Goal: Information Seeking & Learning: Learn about a topic

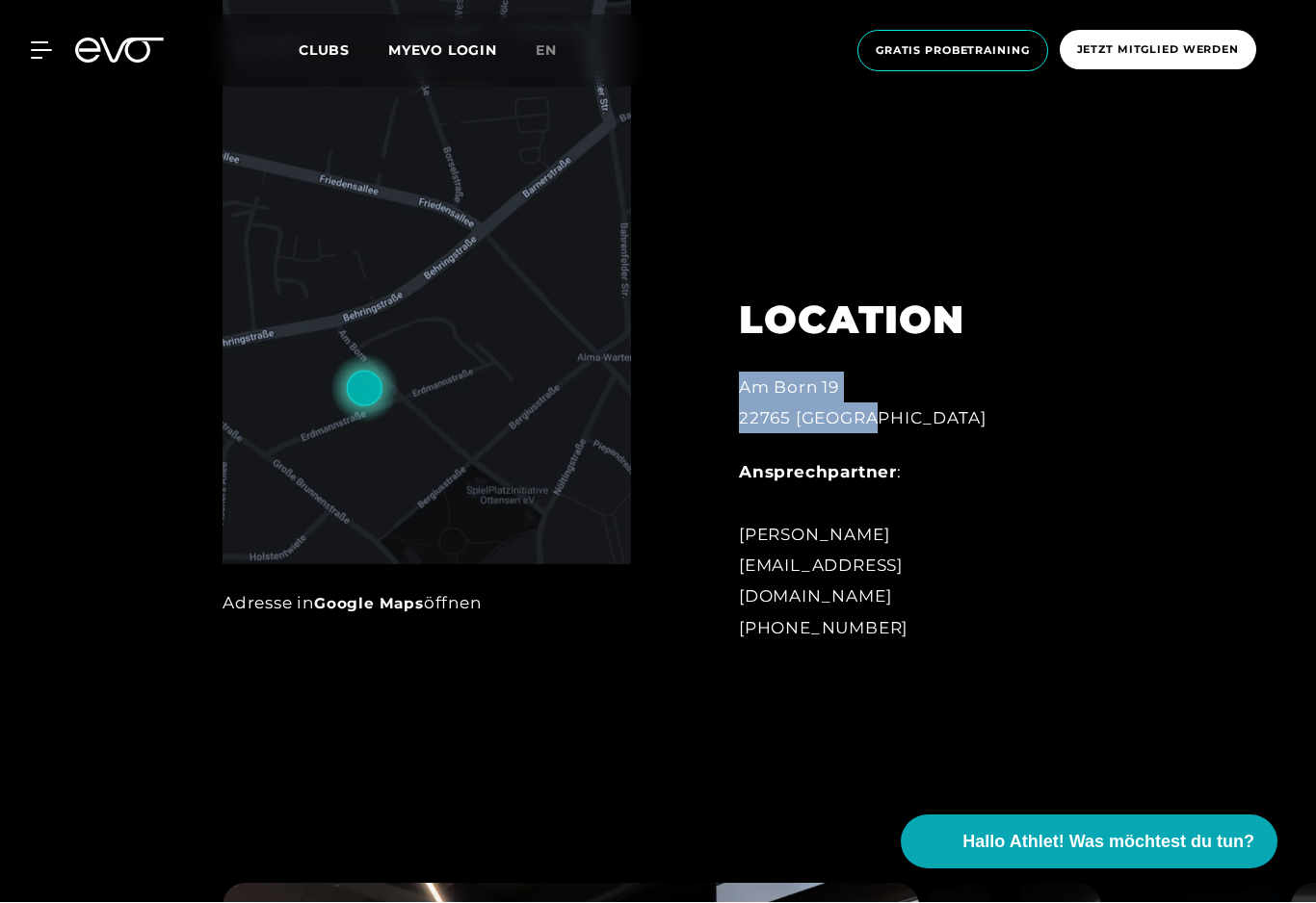
scroll to position [1031, 0]
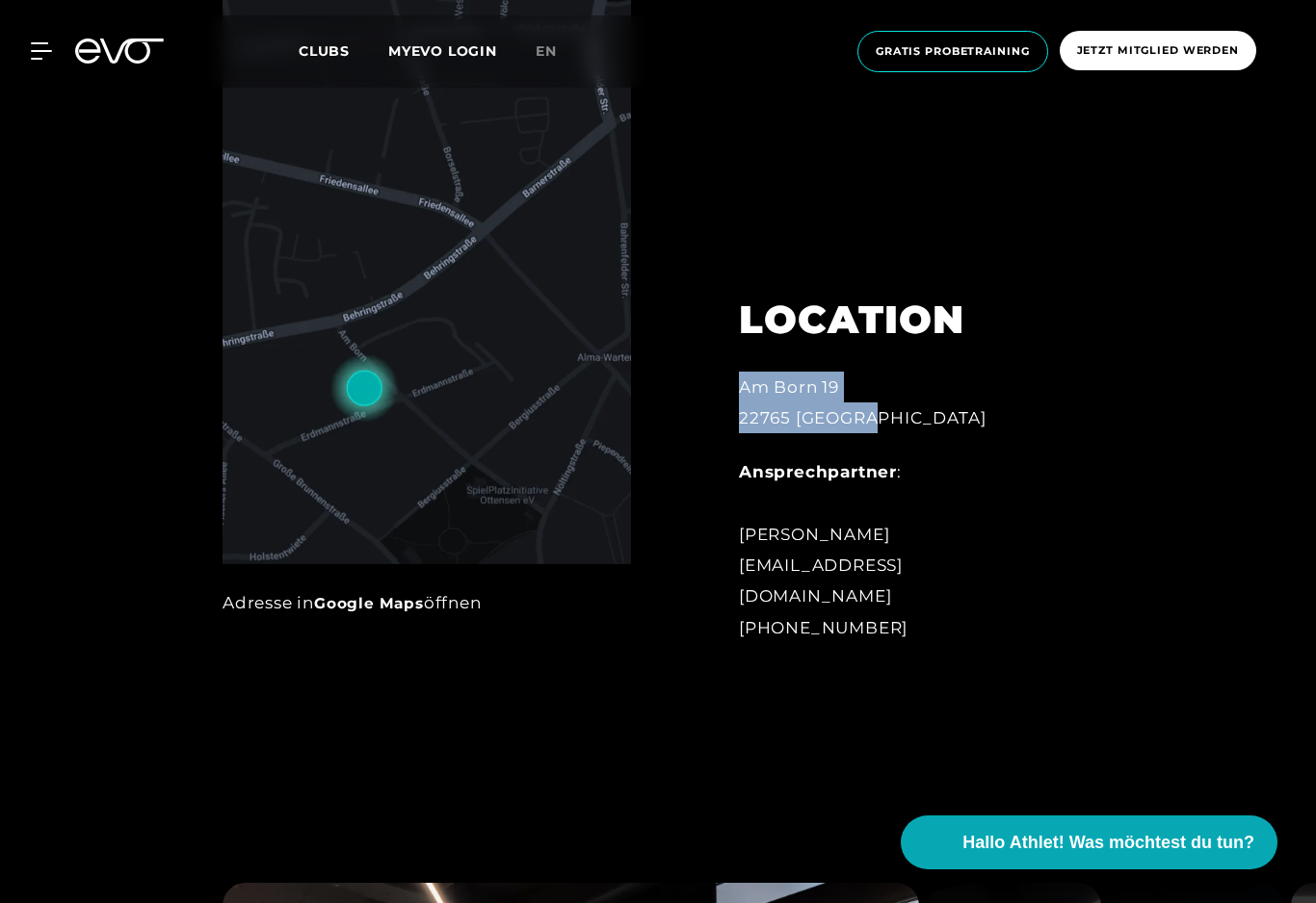
click at [1113, 652] on div "LOCATION [STREET_ADDRESS] Ansprechpartner : [PERSON_NAME] [EMAIL_ADDRESS][DOMAI…" at bounding box center [888, 323] width 463 height 685
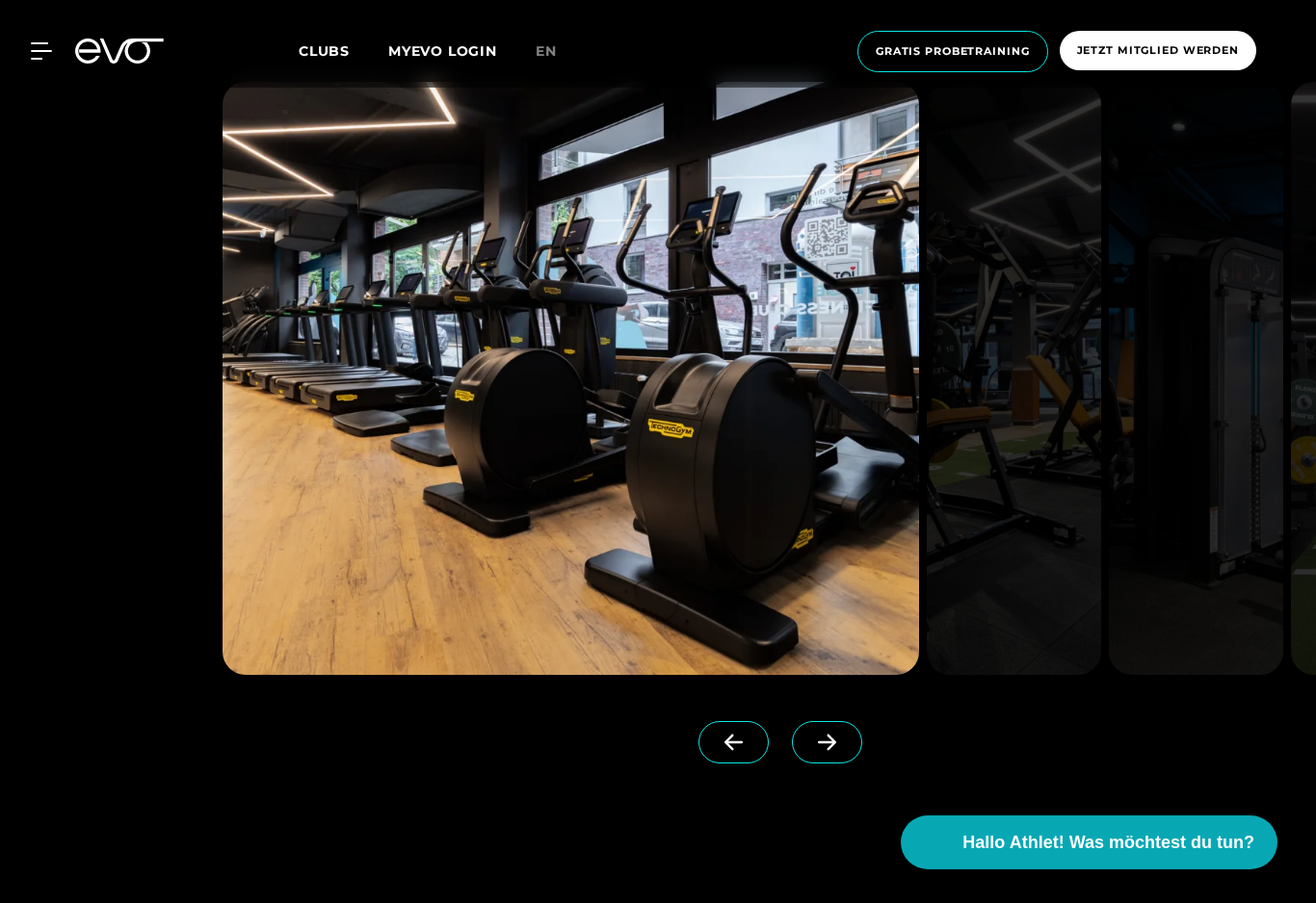
scroll to position [1809, 0]
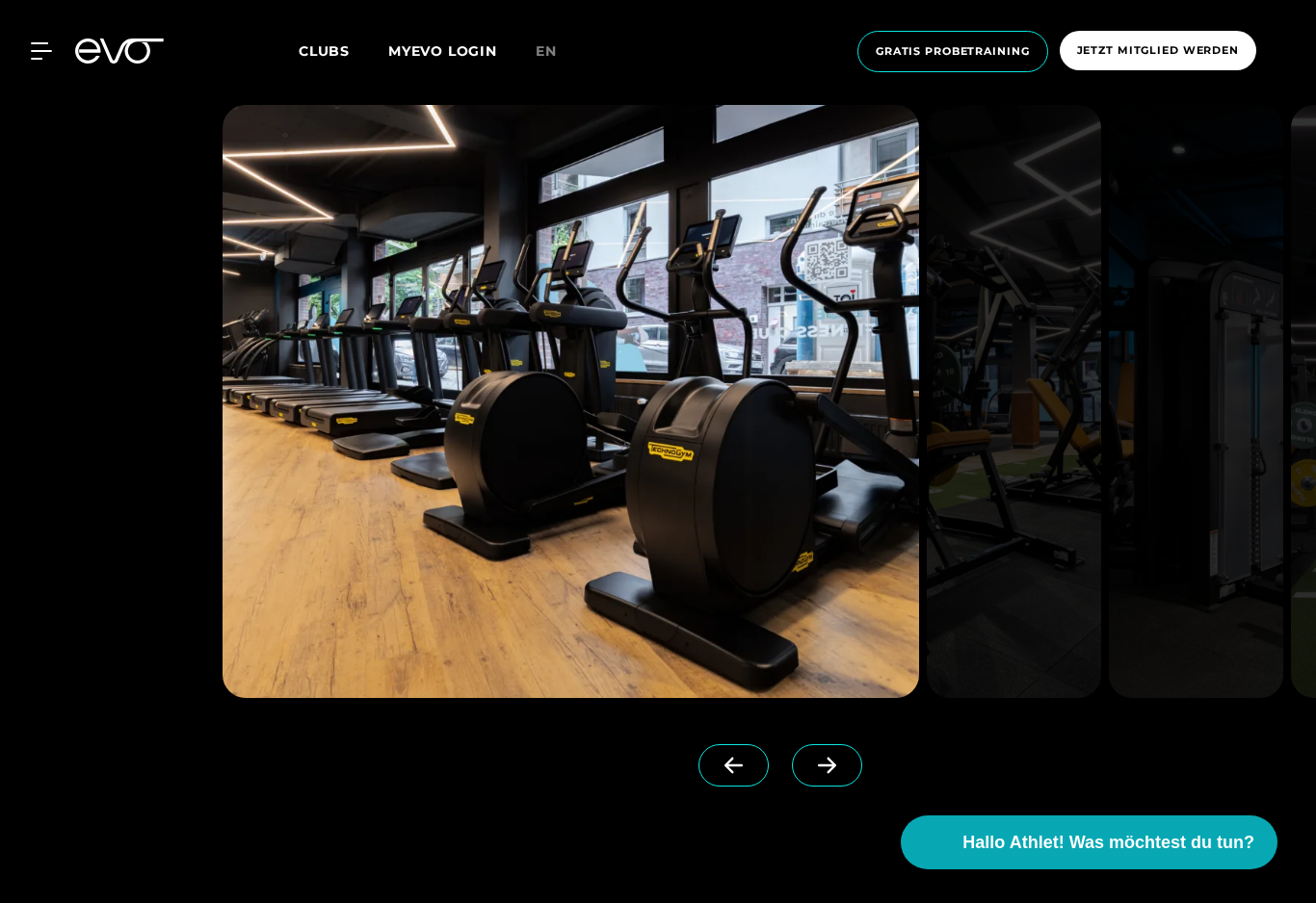
click at [822, 774] on icon at bounding box center [827, 765] width 34 height 17
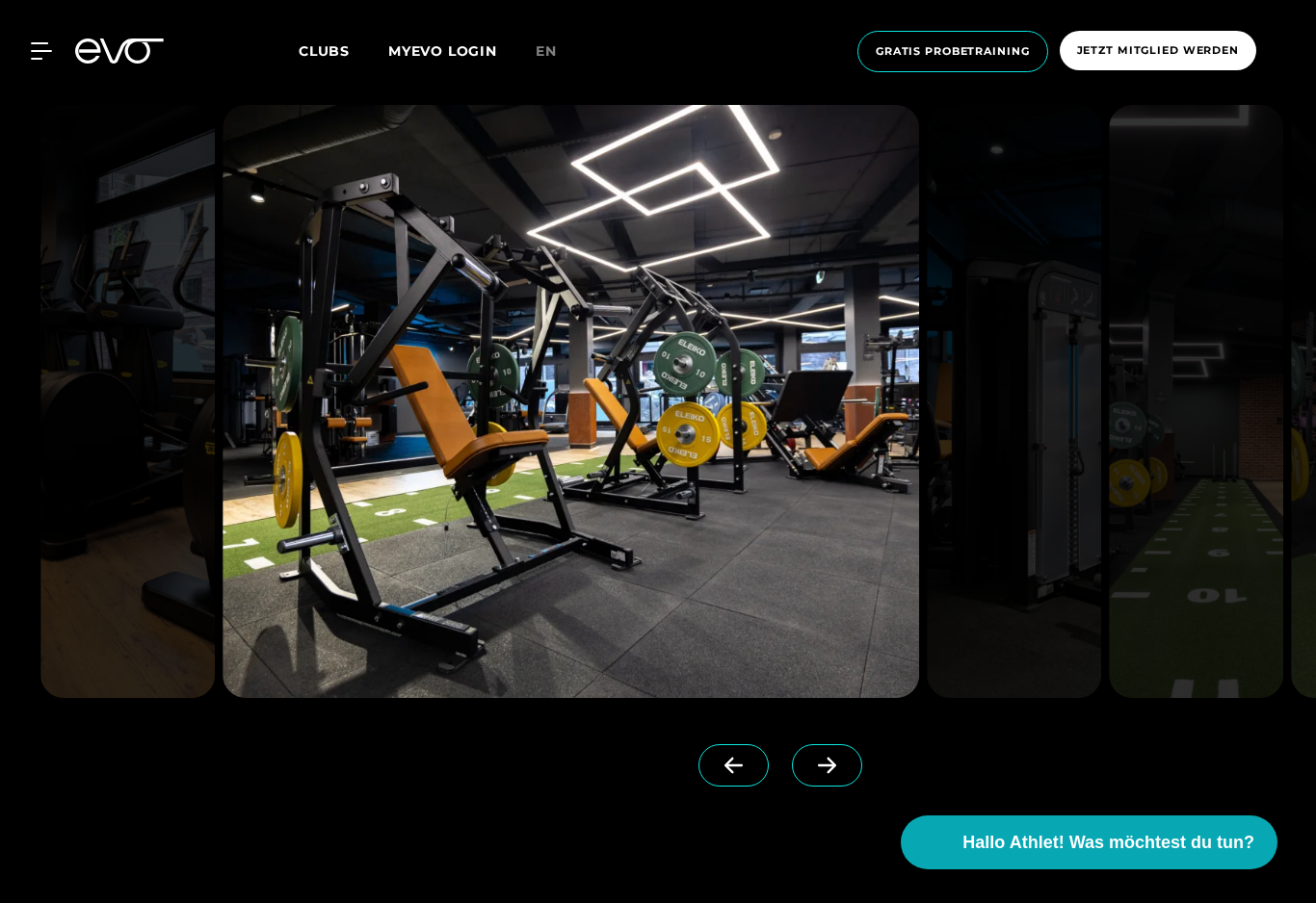
click at [827, 774] on icon at bounding box center [827, 765] width 34 height 17
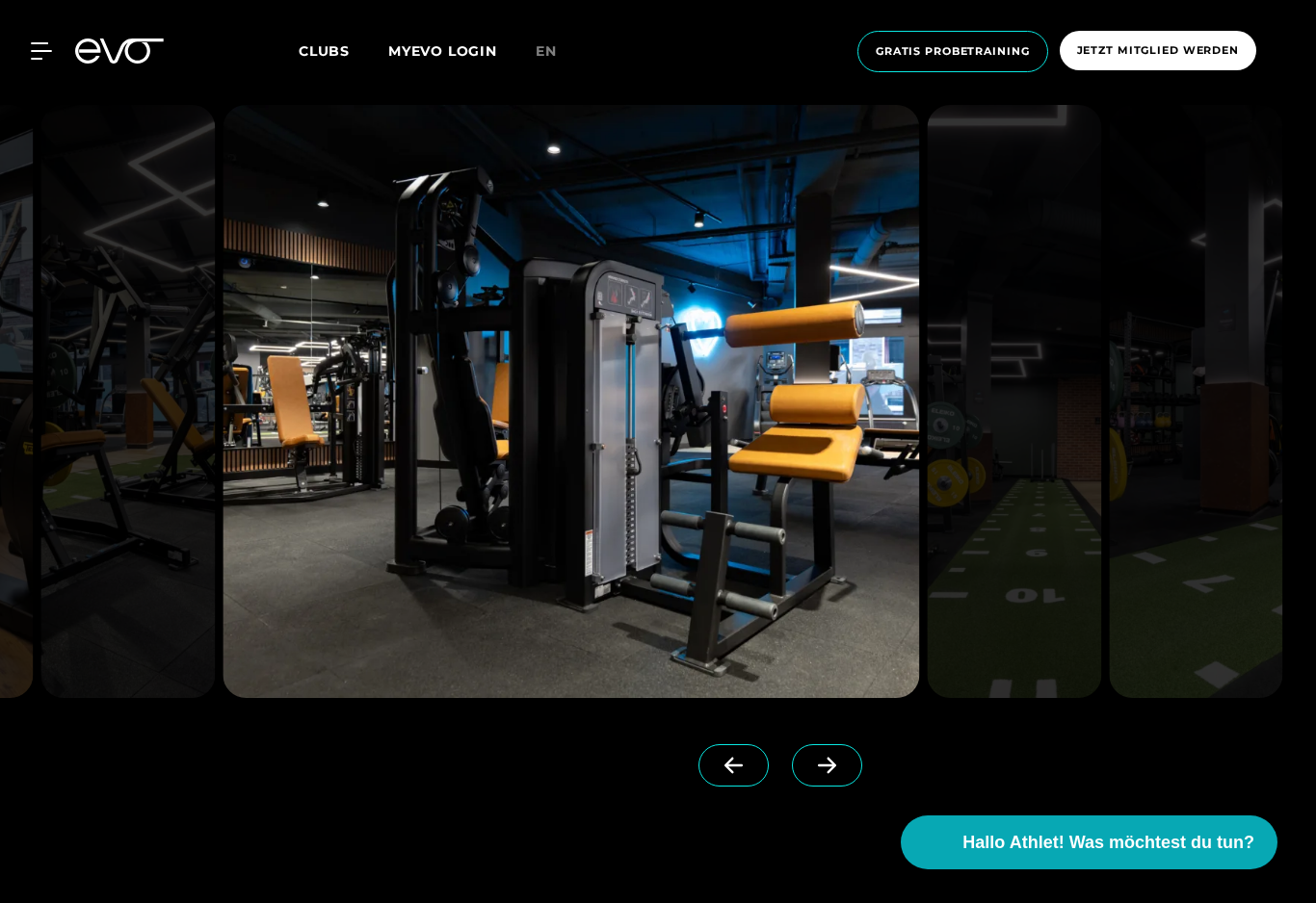
click at [821, 774] on icon at bounding box center [827, 765] width 34 height 17
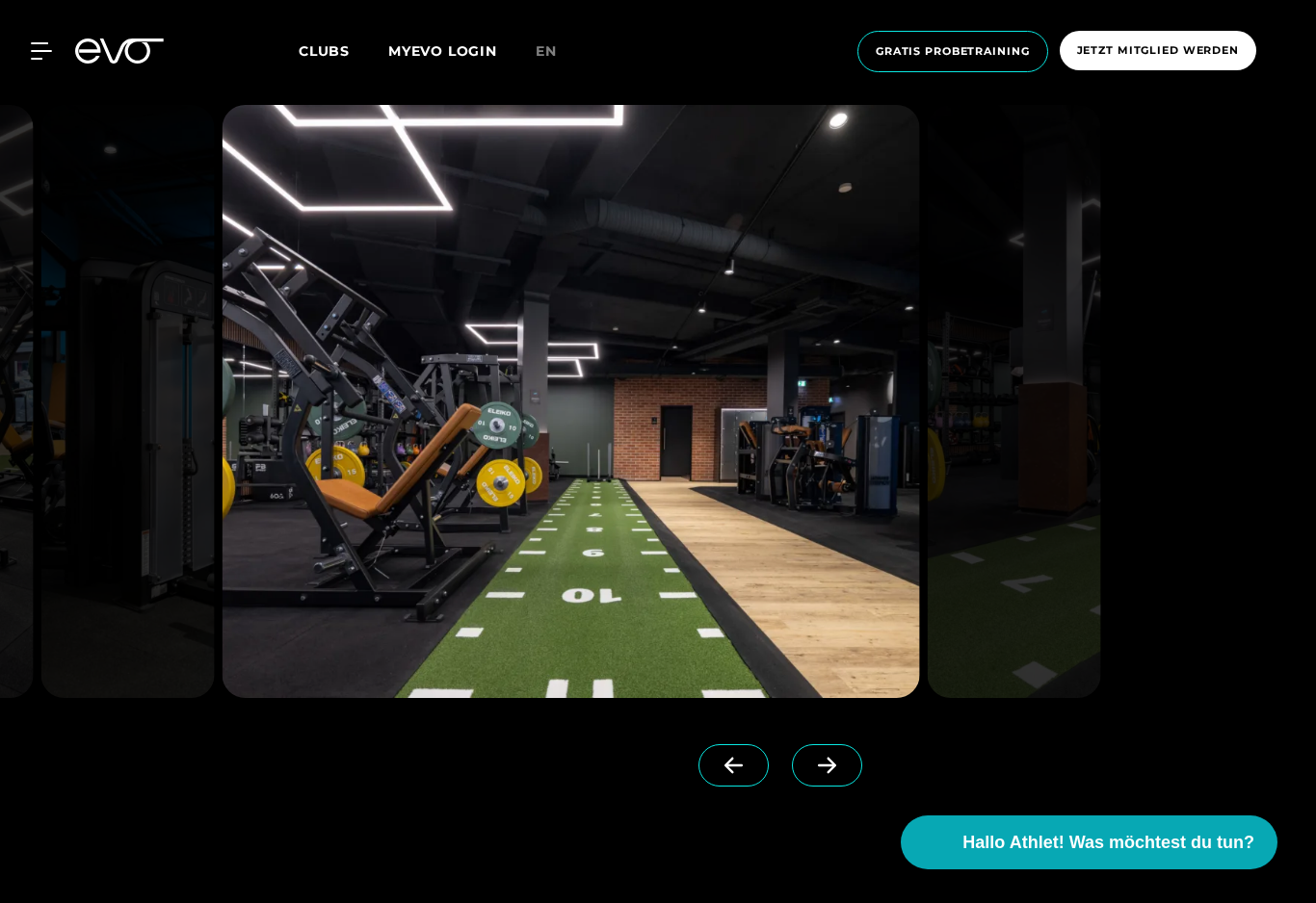
click at [834, 787] on span at bounding box center [827, 765] width 71 height 43
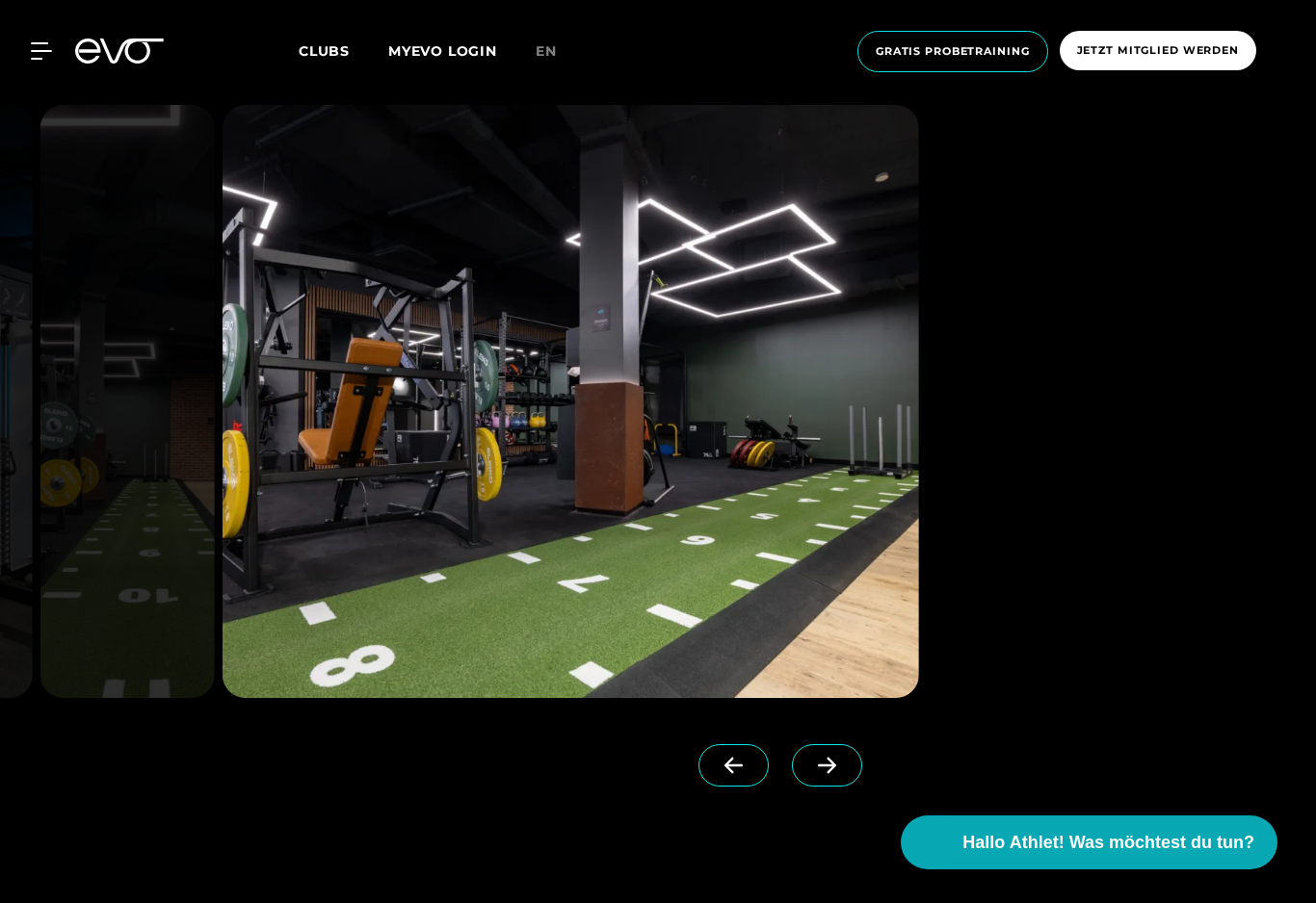
click at [835, 774] on icon at bounding box center [827, 766] width 18 height 16
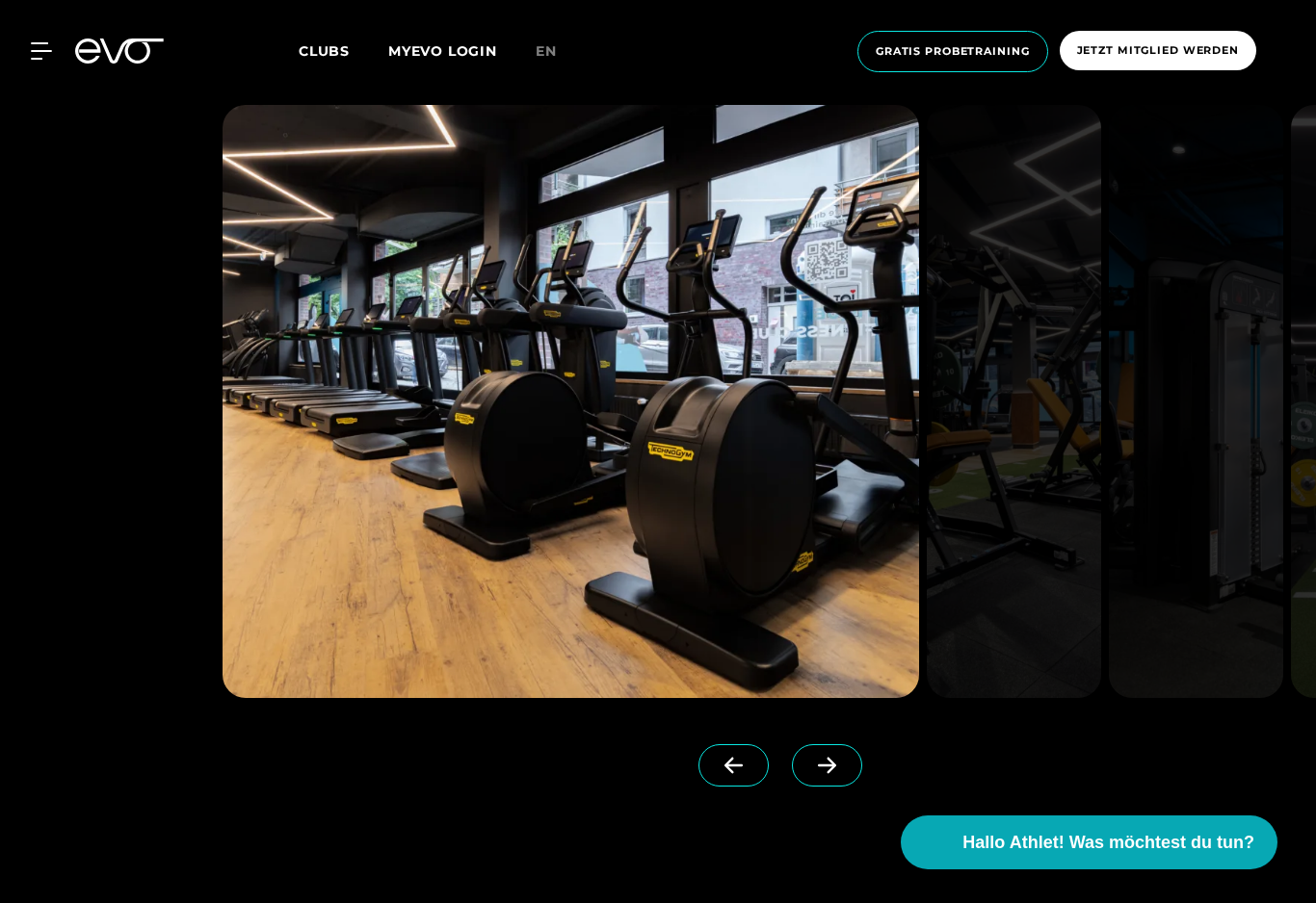
click at [721, 774] on icon at bounding box center [733, 765] width 34 height 17
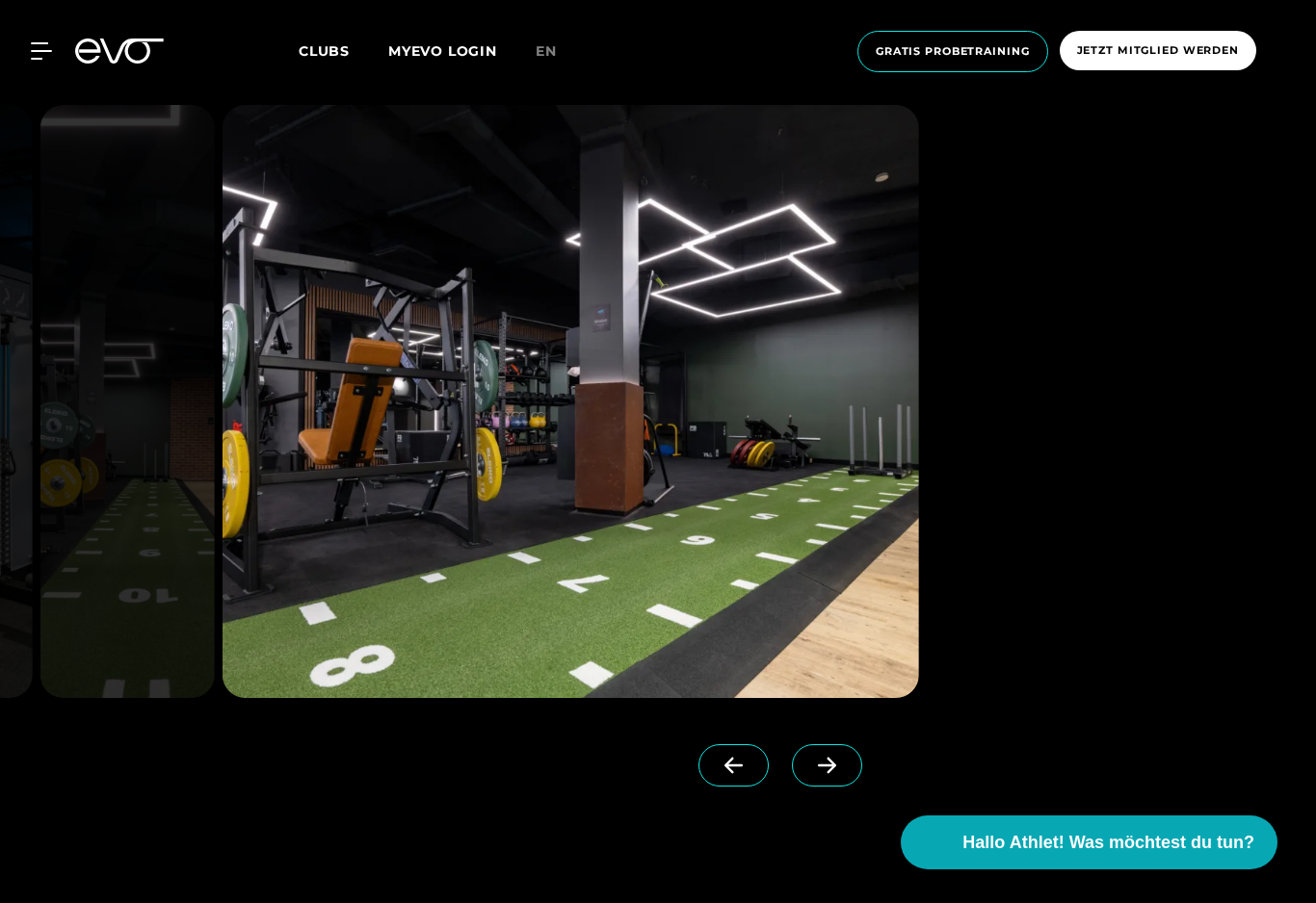
click at [726, 774] on icon at bounding box center [733, 765] width 34 height 17
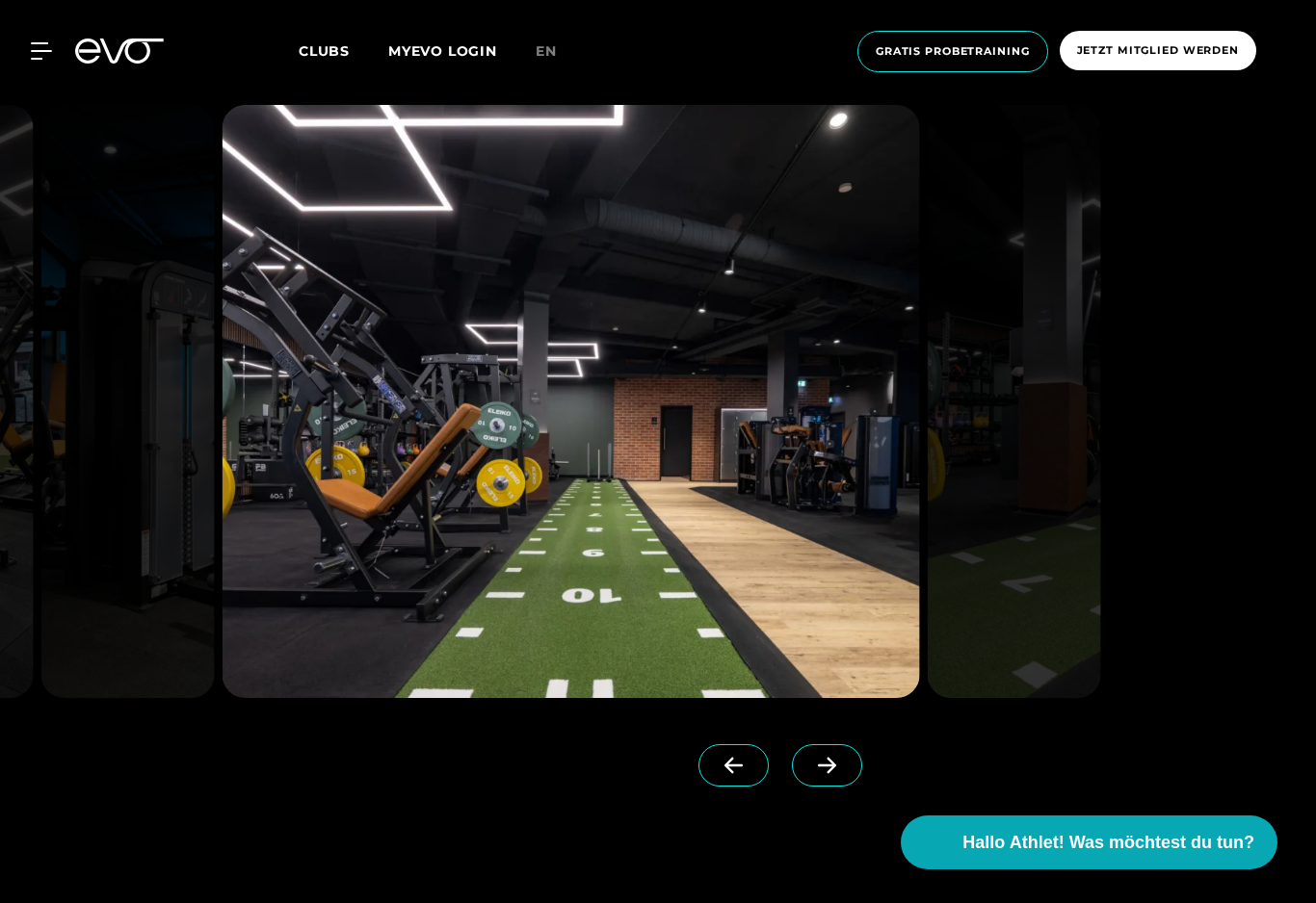
click at [735, 774] on icon at bounding box center [733, 765] width 34 height 17
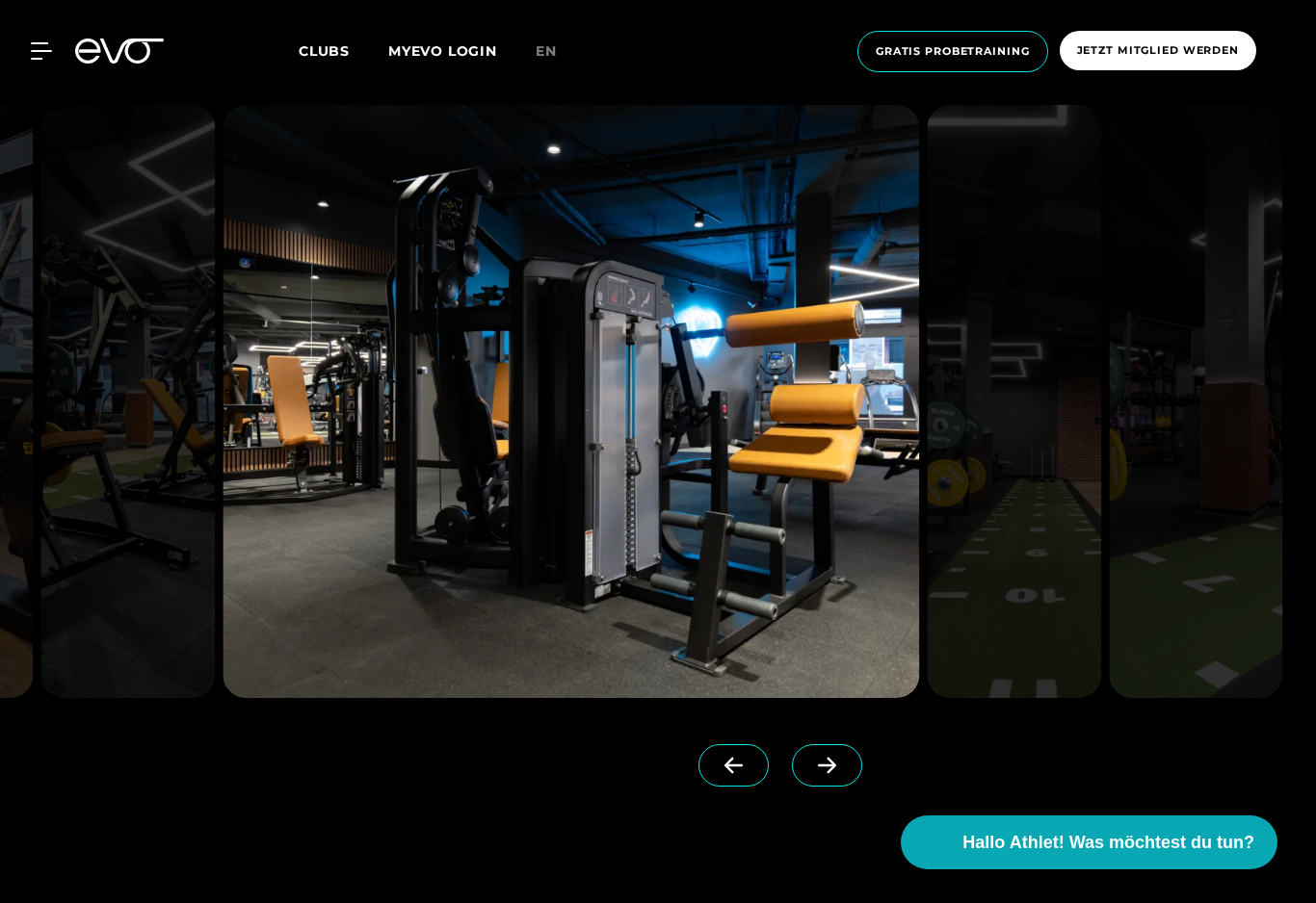
click at [734, 774] on icon at bounding box center [733, 765] width 34 height 17
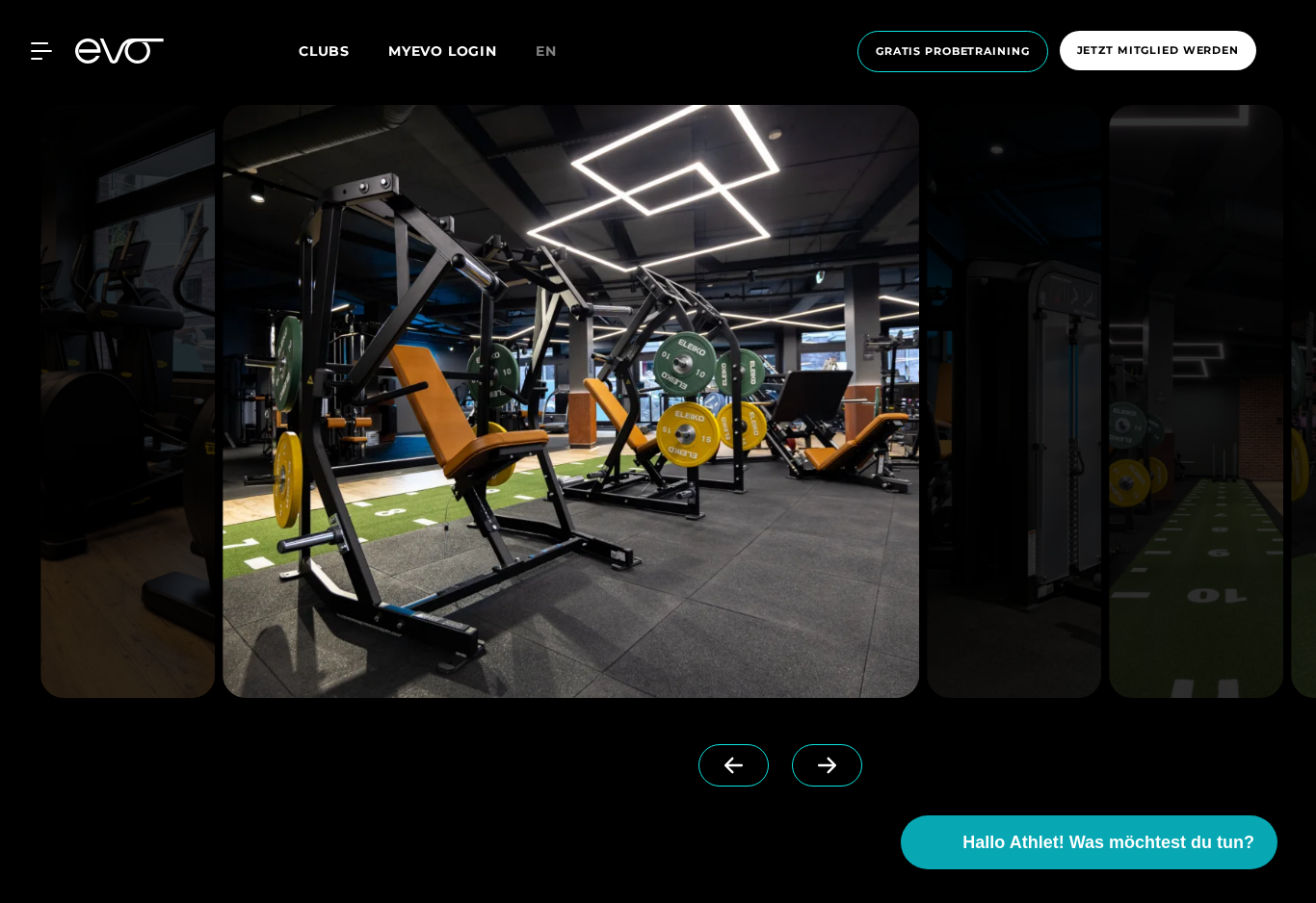
click at [733, 774] on icon at bounding box center [733, 765] width 34 height 17
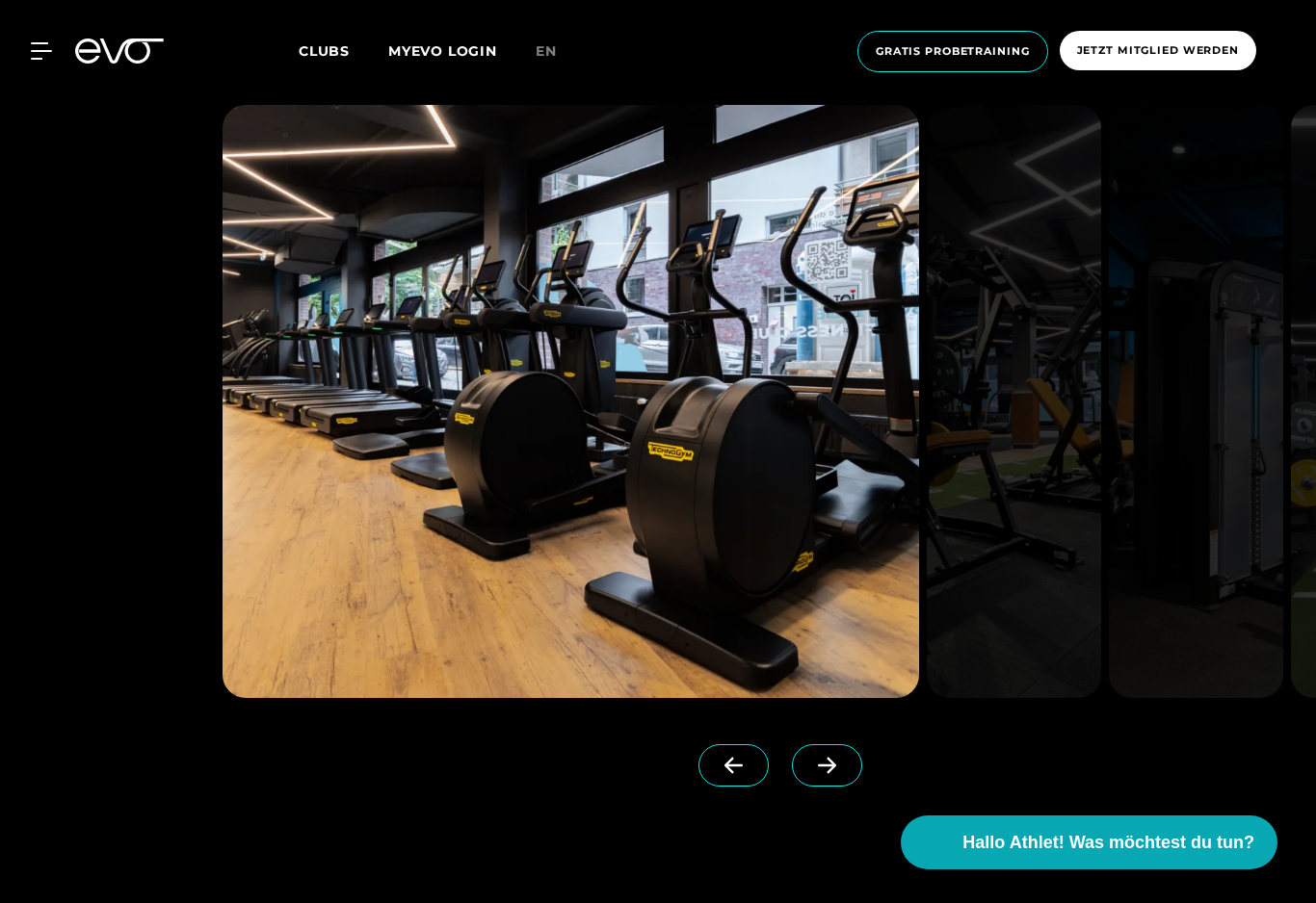
click at [21, 73] on div "MyEVO Login Über EVO Mitgliedschaften Probetraining TAGESPASS EVO Studios [GEOG…" at bounding box center [658, 51] width 1308 height 73
click at [52, 72] on div "MyEVO Login Über EVO Mitgliedschaften Probetraining TAGESPASS EVO Studios [GEOG…" at bounding box center [658, 51] width 1308 height 73
click at [56, 70] on div "MyEVO Login Über EVO Mitgliedschaften Probetraining TAGESPASS EVO Studios [GEOG…" at bounding box center [658, 51] width 1308 height 73
click at [56, 69] on div "MyEVO Login Über EVO Mitgliedschaften Probetraining TAGESPASS EVO Studios [GEOG…" at bounding box center [658, 51] width 1308 height 73
click at [38, 56] on icon at bounding box center [41, 51] width 21 height 17
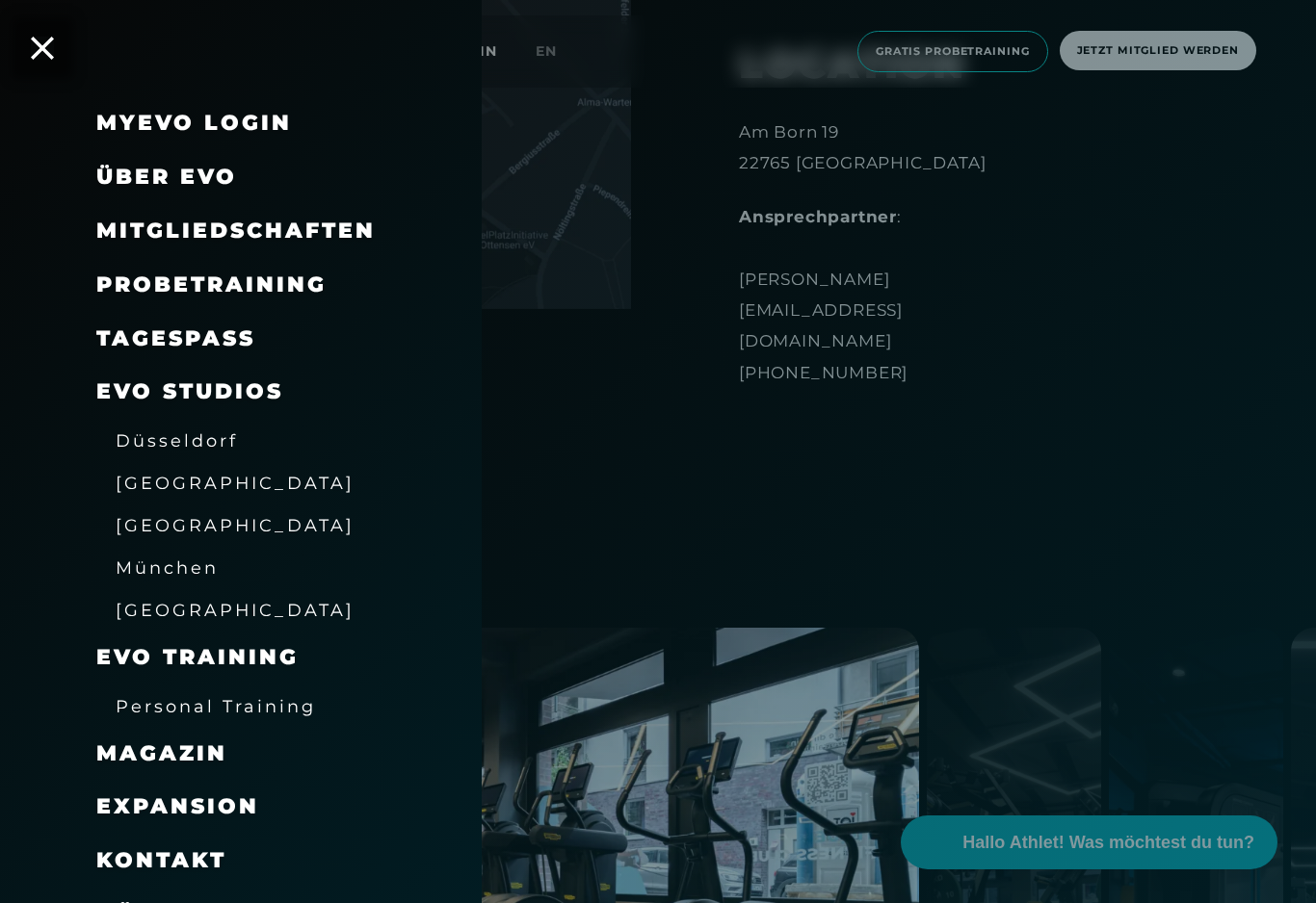
scroll to position [1286, 0]
click at [207, 164] on span "Über EVO" at bounding box center [166, 177] width 140 height 26
